Goal: Information Seeking & Learning: Learn about a topic

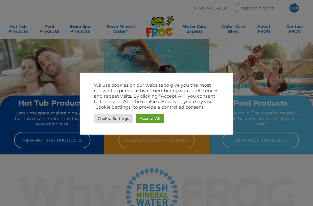
click at [149, 116] on link "Accept All" at bounding box center [150, 118] width 28 height 9
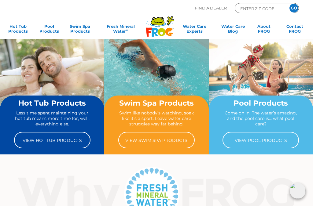
click at [246, 8] on input "ENTER ZIP CODE" at bounding box center [259, 8] width 41 height 7
type input "80503"
click at [293, 8] on input "GO" at bounding box center [293, 8] width 9 height 9
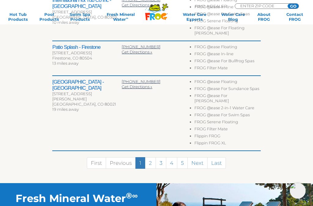
scroll to position [348, 0]
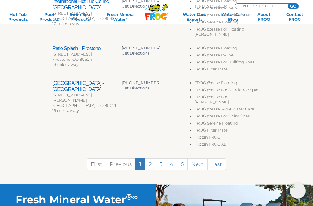
click at [154, 158] on link "2" at bounding box center [150, 164] width 11 height 12
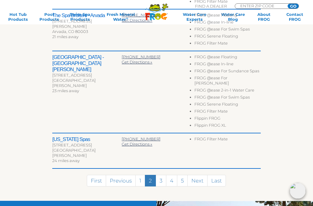
click at [164, 175] on link "3" at bounding box center [160, 181] width 11 height 12
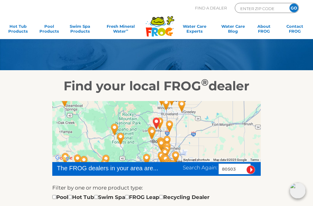
scroll to position [0, 0]
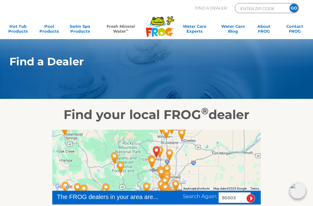
click at [125, 29] on link "Fresh Mineral Water ∞" at bounding box center [120, 30] width 43 height 12
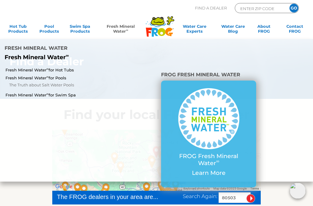
click at [209, 143] on link "FROG Fresh Mineral Water ∞ Learn More" at bounding box center [208, 134] width 75 height 92
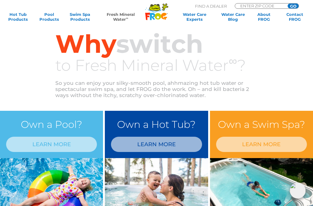
scroll to position [347, 0]
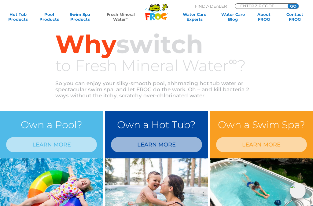
click at [157, 144] on link "LEARN MORE" at bounding box center [156, 144] width 91 height 15
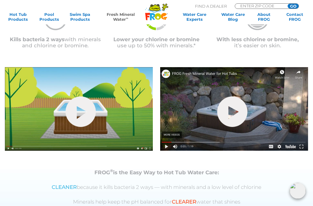
scroll to position [169, 0]
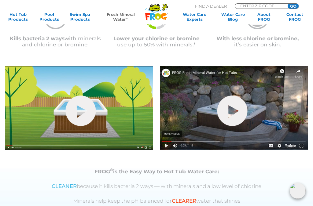
click at [232, 107] on link "hide-me" at bounding box center [232, 111] width 30 height 31
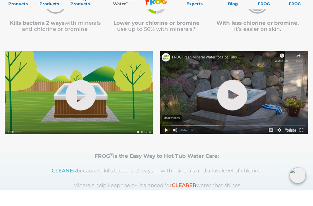
scroll to position [186, 0]
